Goal: Information Seeking & Learning: Understand process/instructions

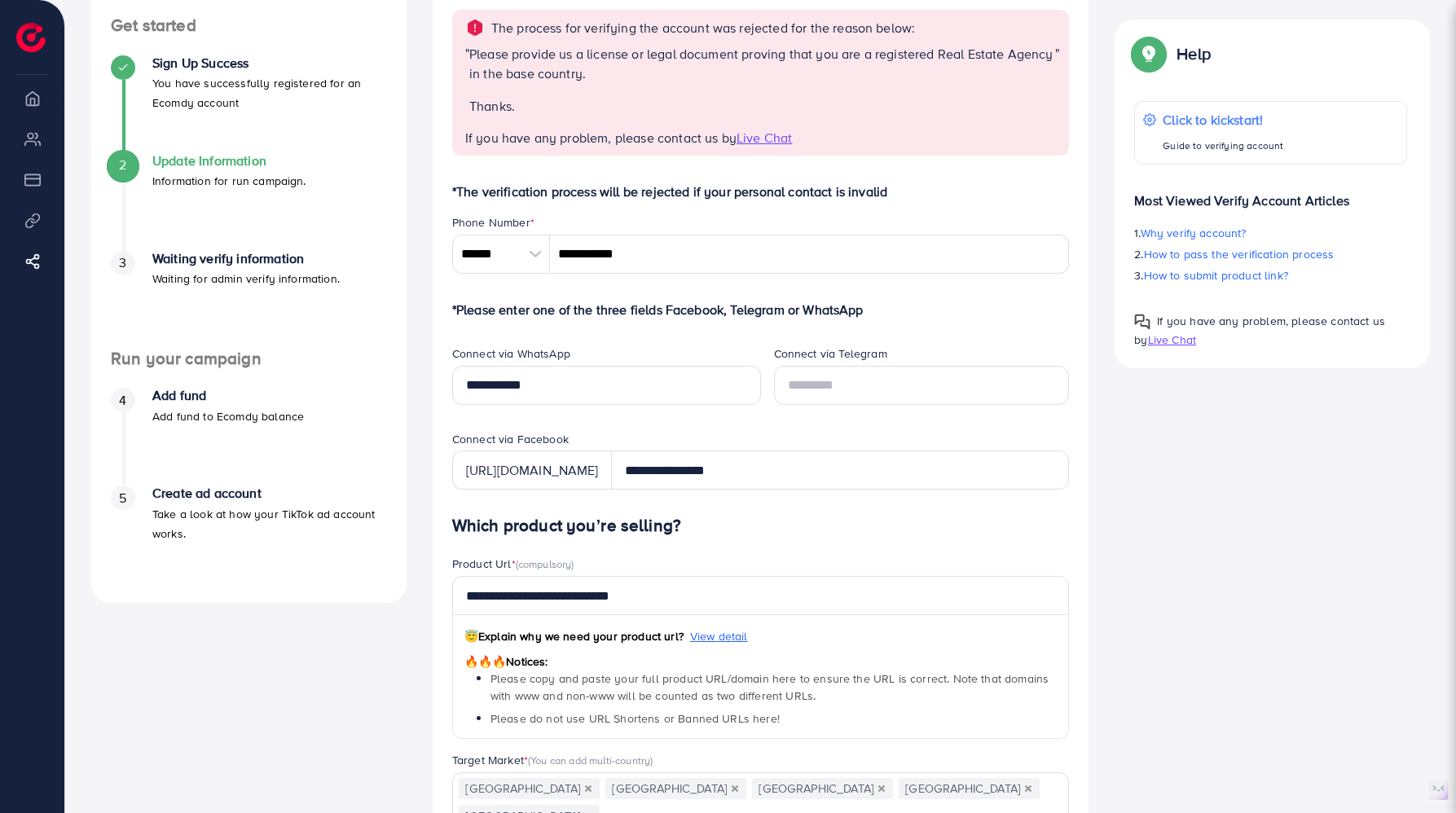
scroll to position [158, 0]
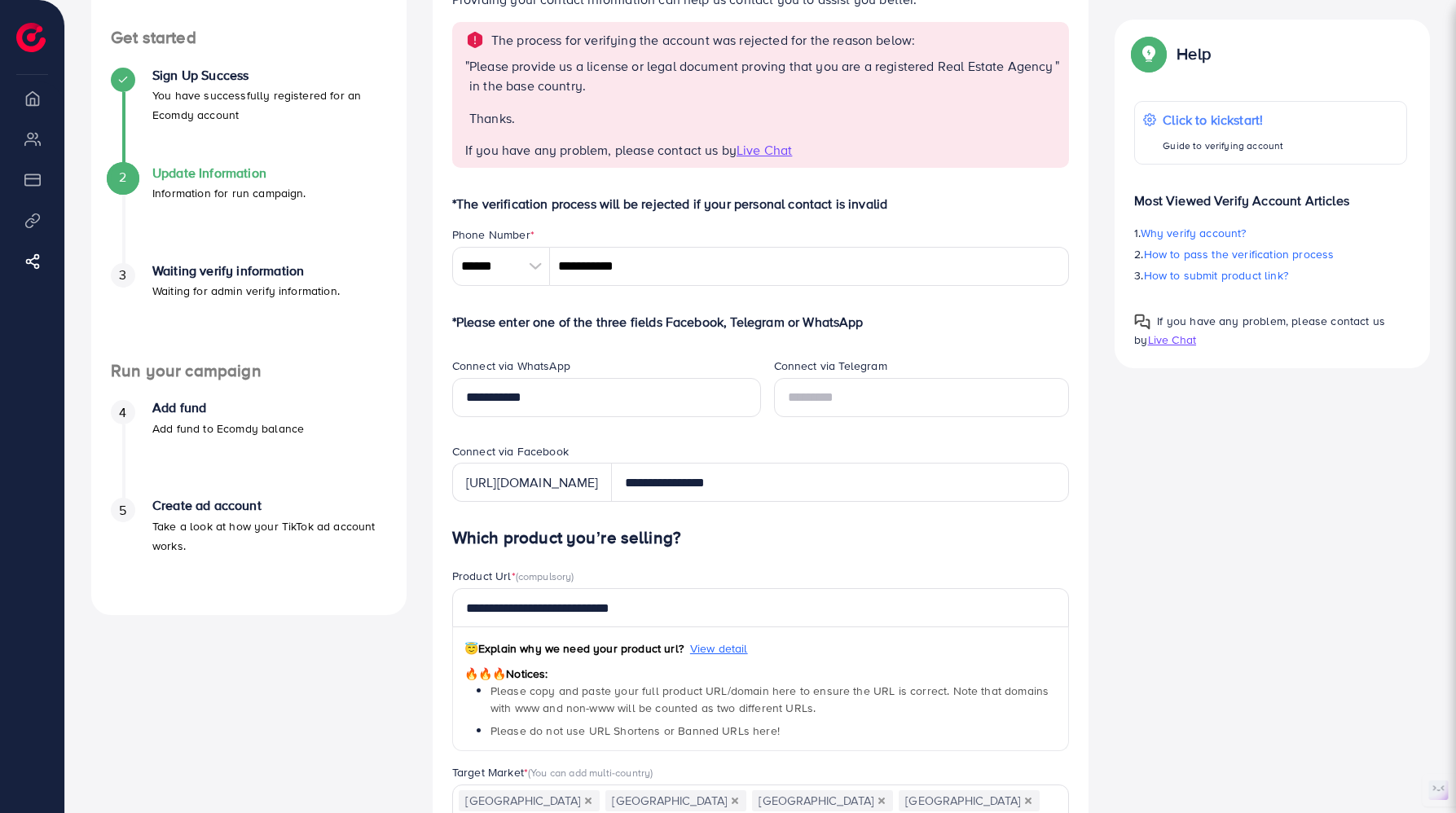
click at [288, 264] on h4 "Waiting verify information" at bounding box center [246, 271] width 188 height 16
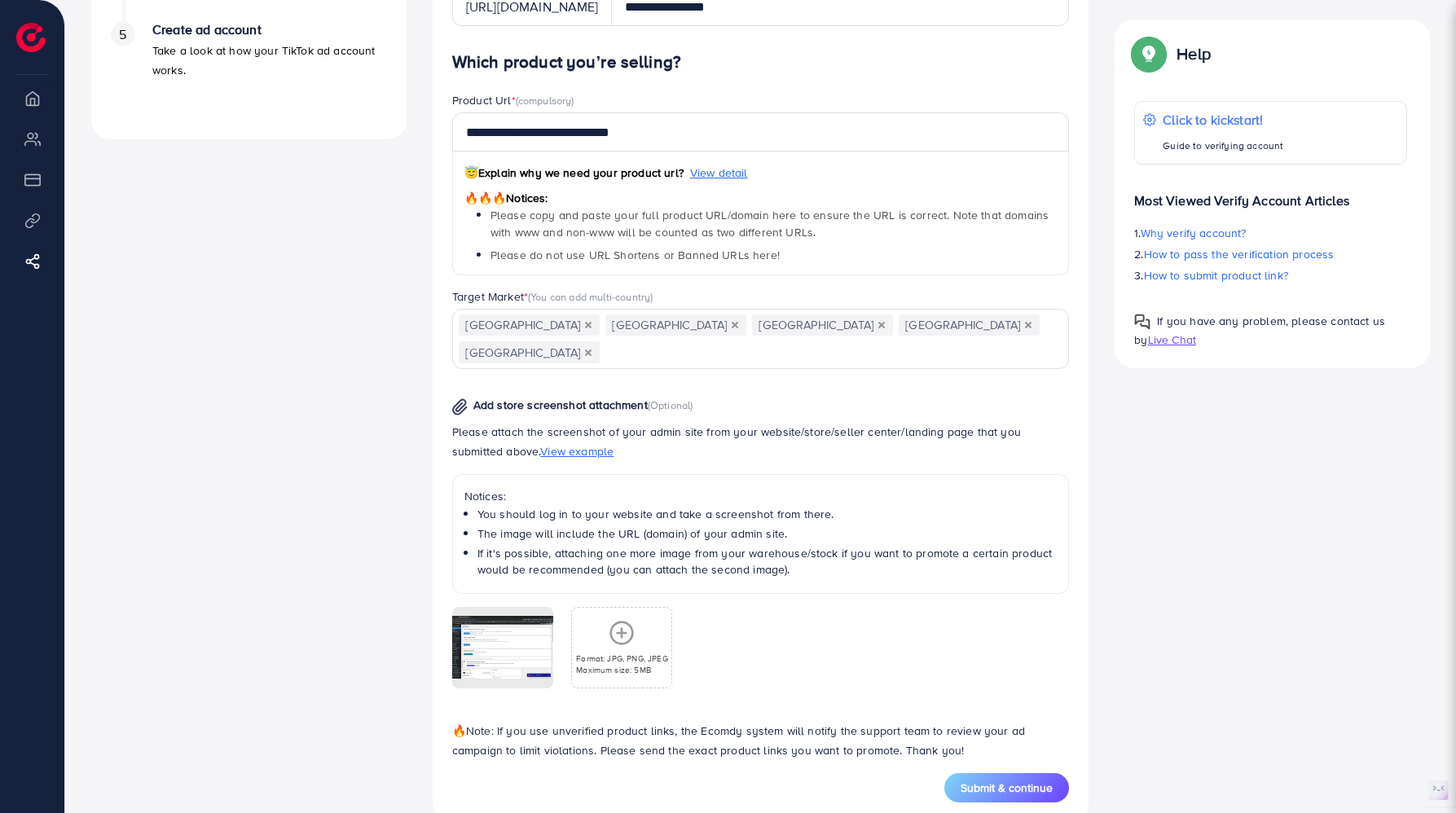
scroll to position [642, 0]
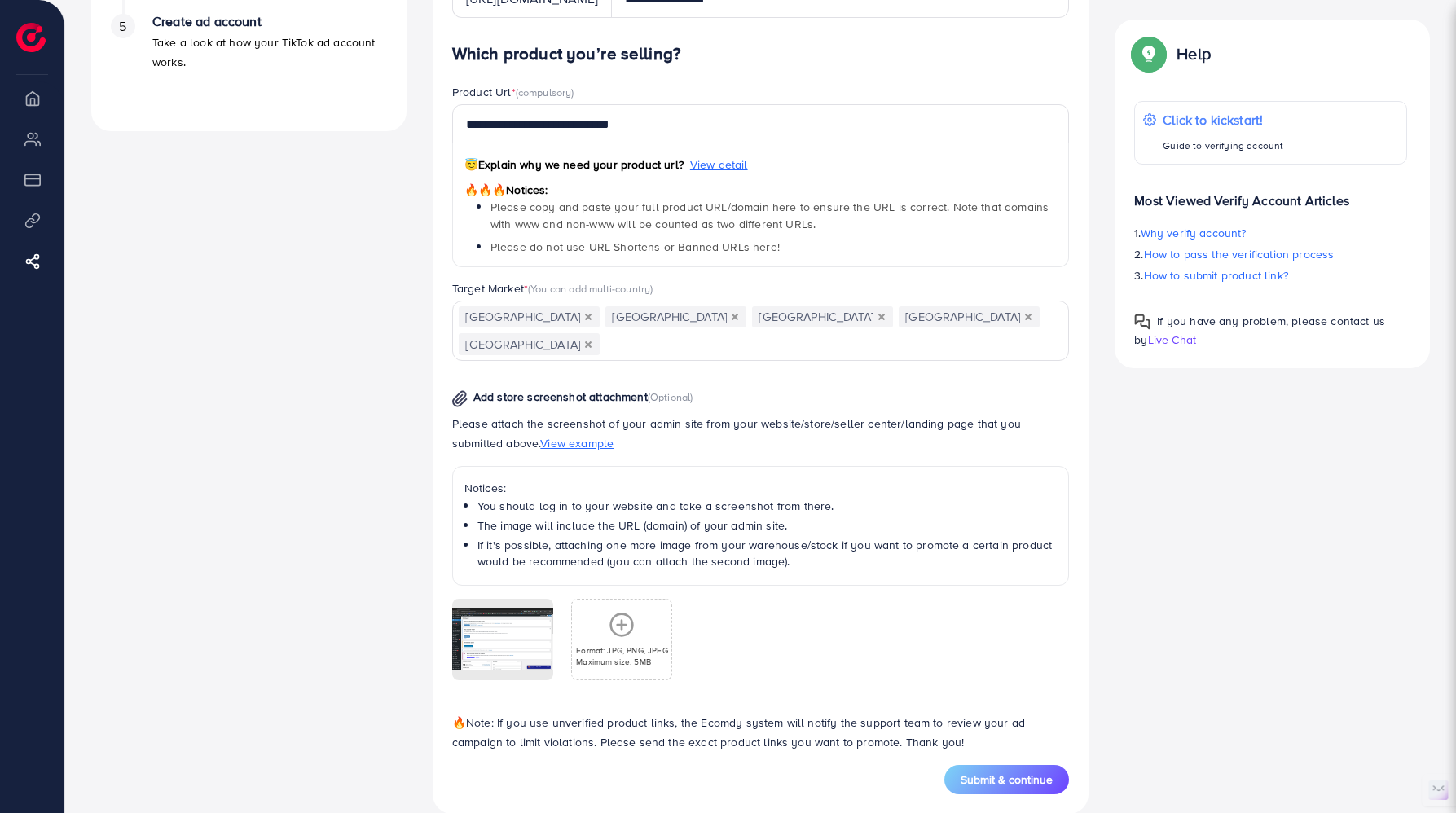
click at [540, 435] on span "View example" at bounding box center [576, 443] width 73 height 16
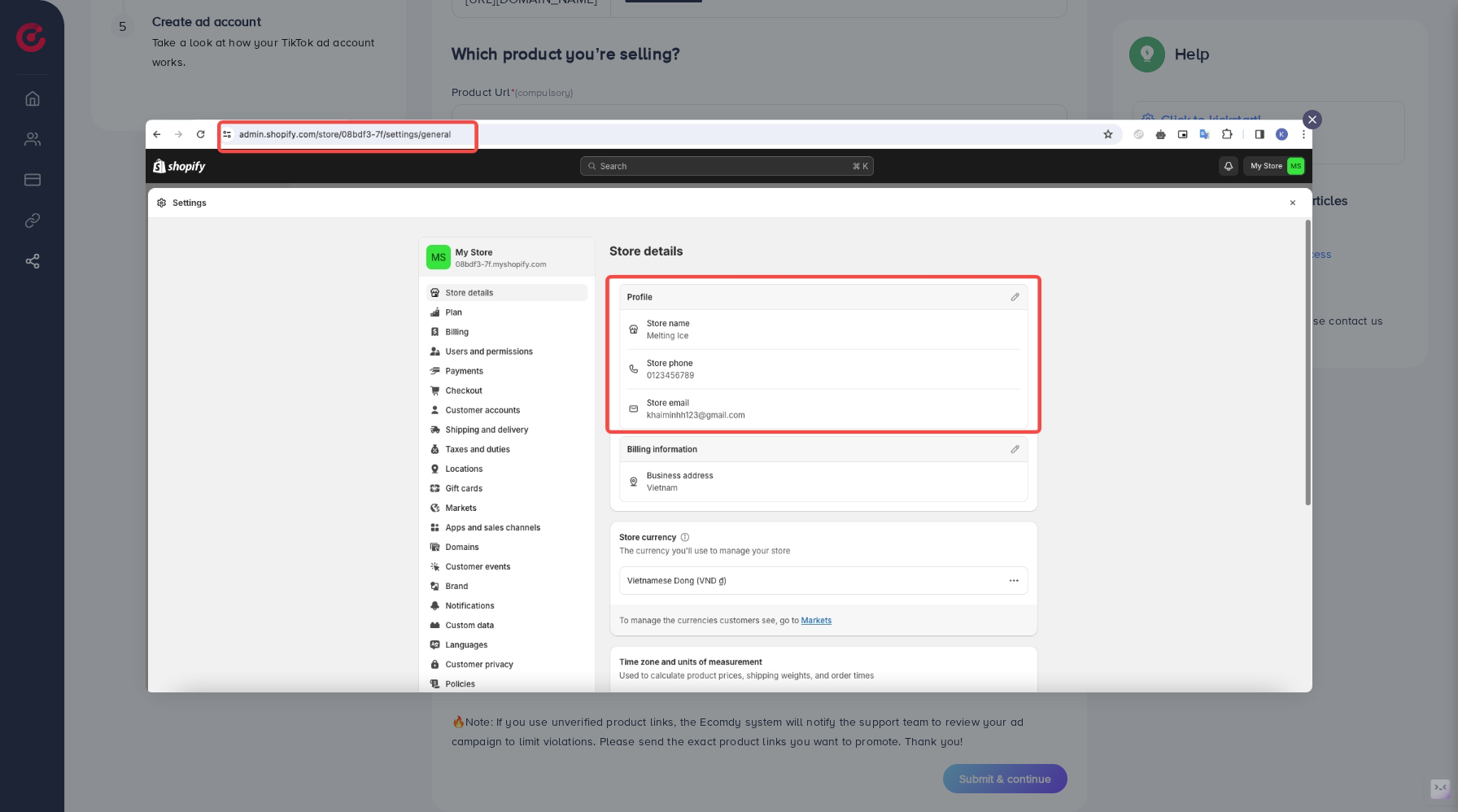
click at [1309, 125] on icon at bounding box center [1312, 119] width 13 height 13
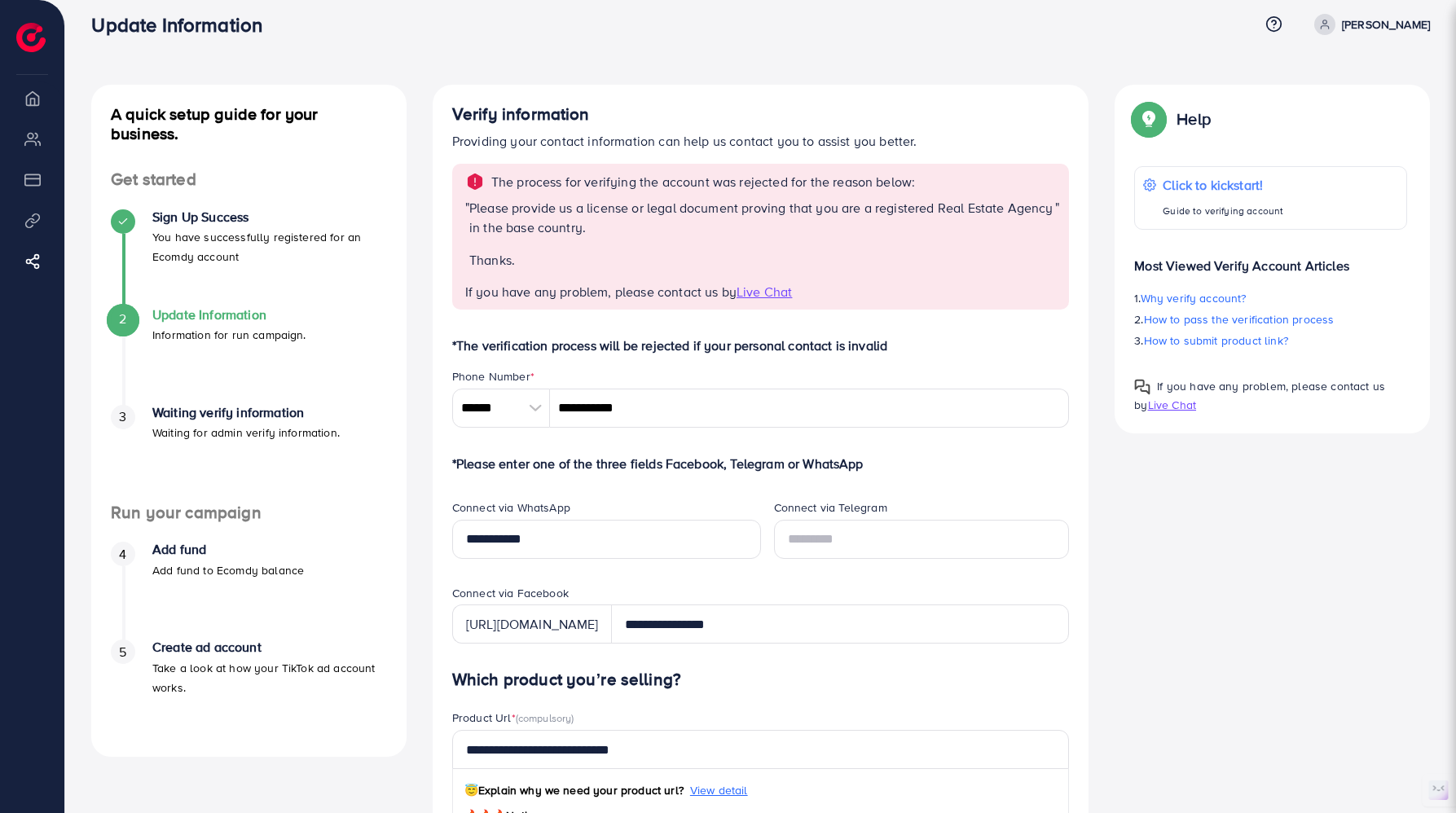
scroll to position [0, 0]
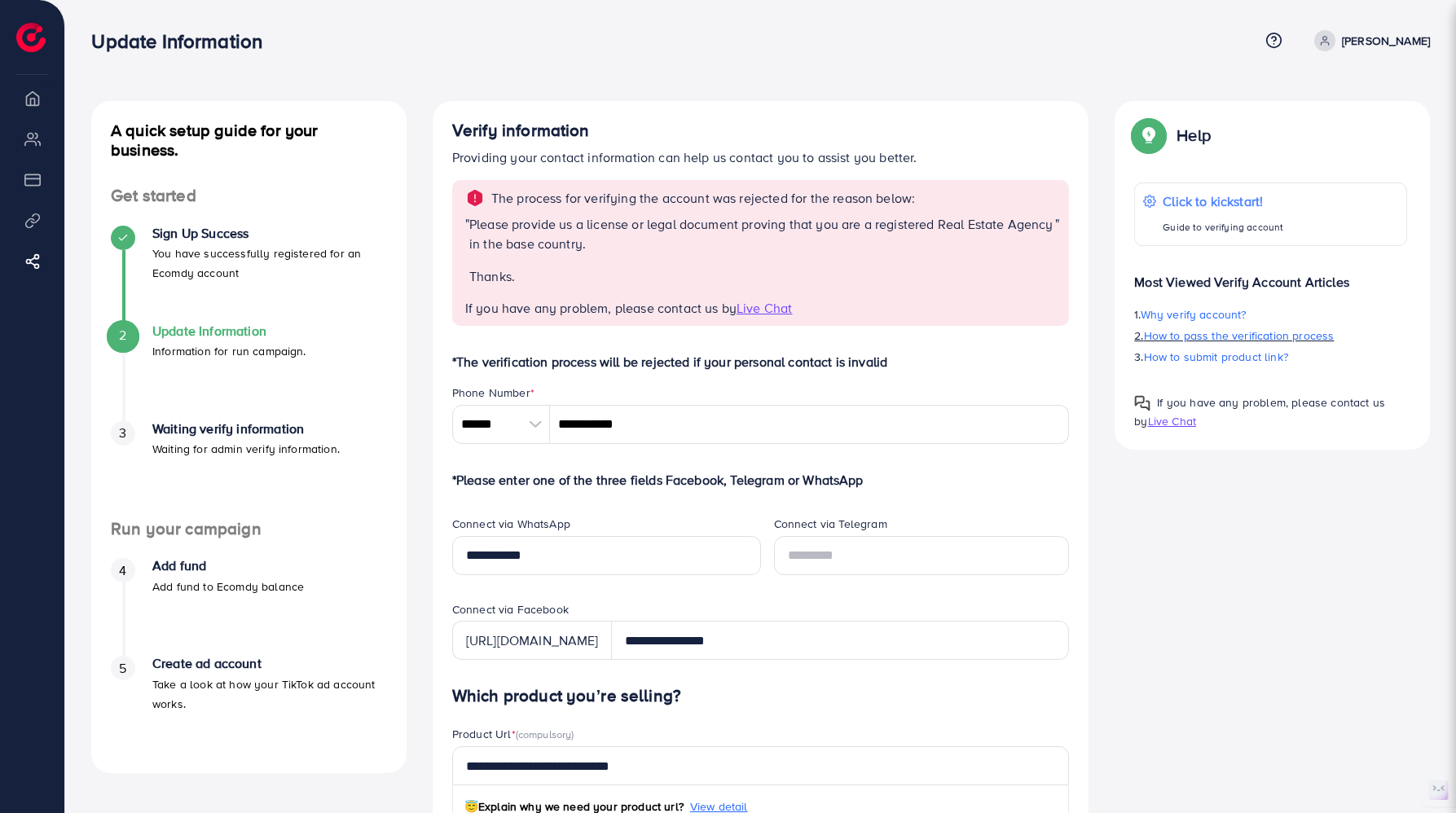
click at [1254, 338] on span "How to pass the verification process" at bounding box center [1239, 335] width 190 height 16
click at [271, 433] on h4 "Waiting verify information" at bounding box center [246, 429] width 188 height 16
click at [272, 421] on h4 "Waiting verify information" at bounding box center [246, 429] width 188 height 16
click at [776, 310] on span "Live Chat" at bounding box center [764, 307] width 55 height 18
